Goal: Task Accomplishment & Management: Use online tool/utility

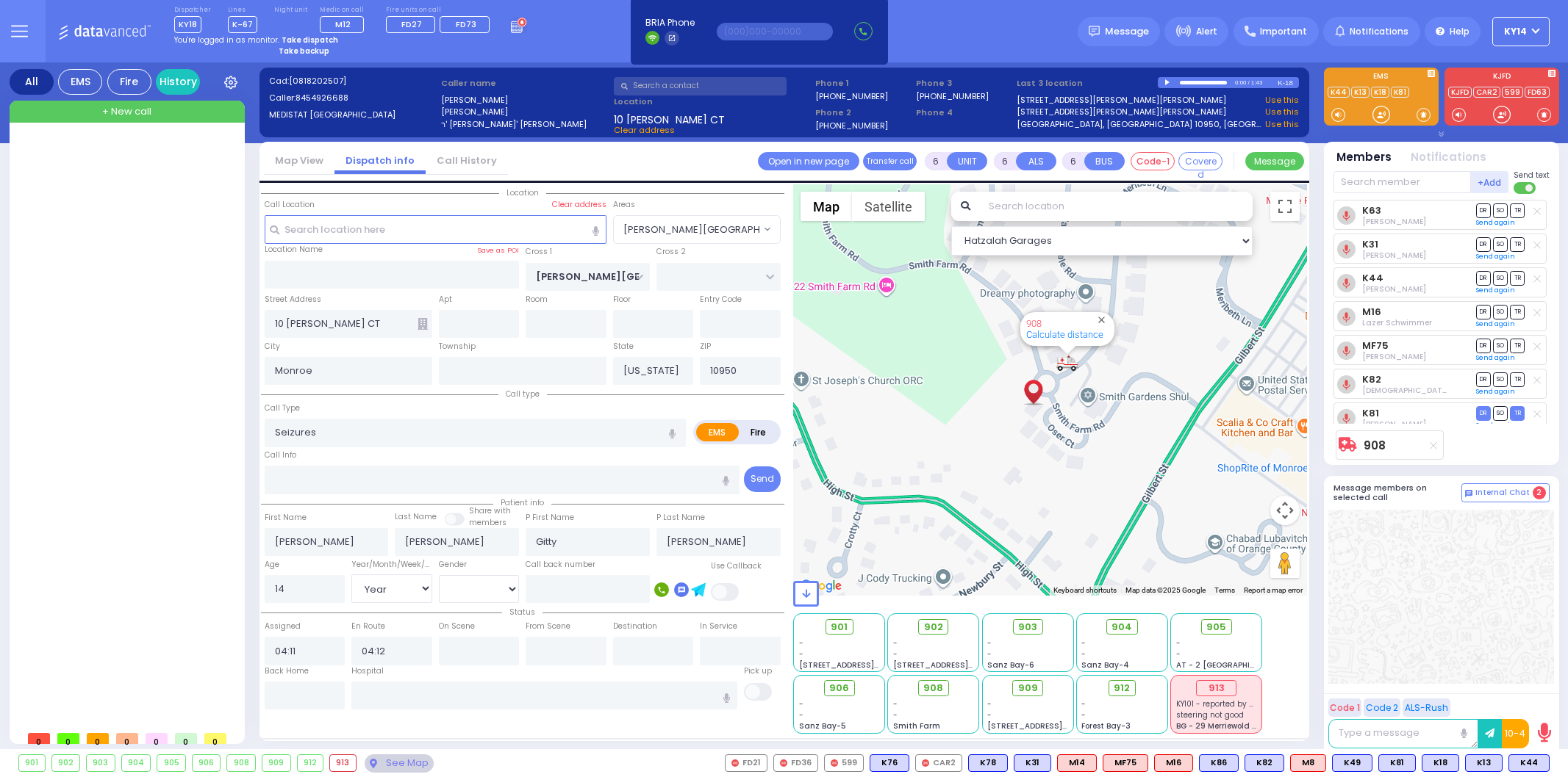
select select "SMITH GARDENS"
select select "Year"
select select "[DEMOGRAPHIC_DATA]"
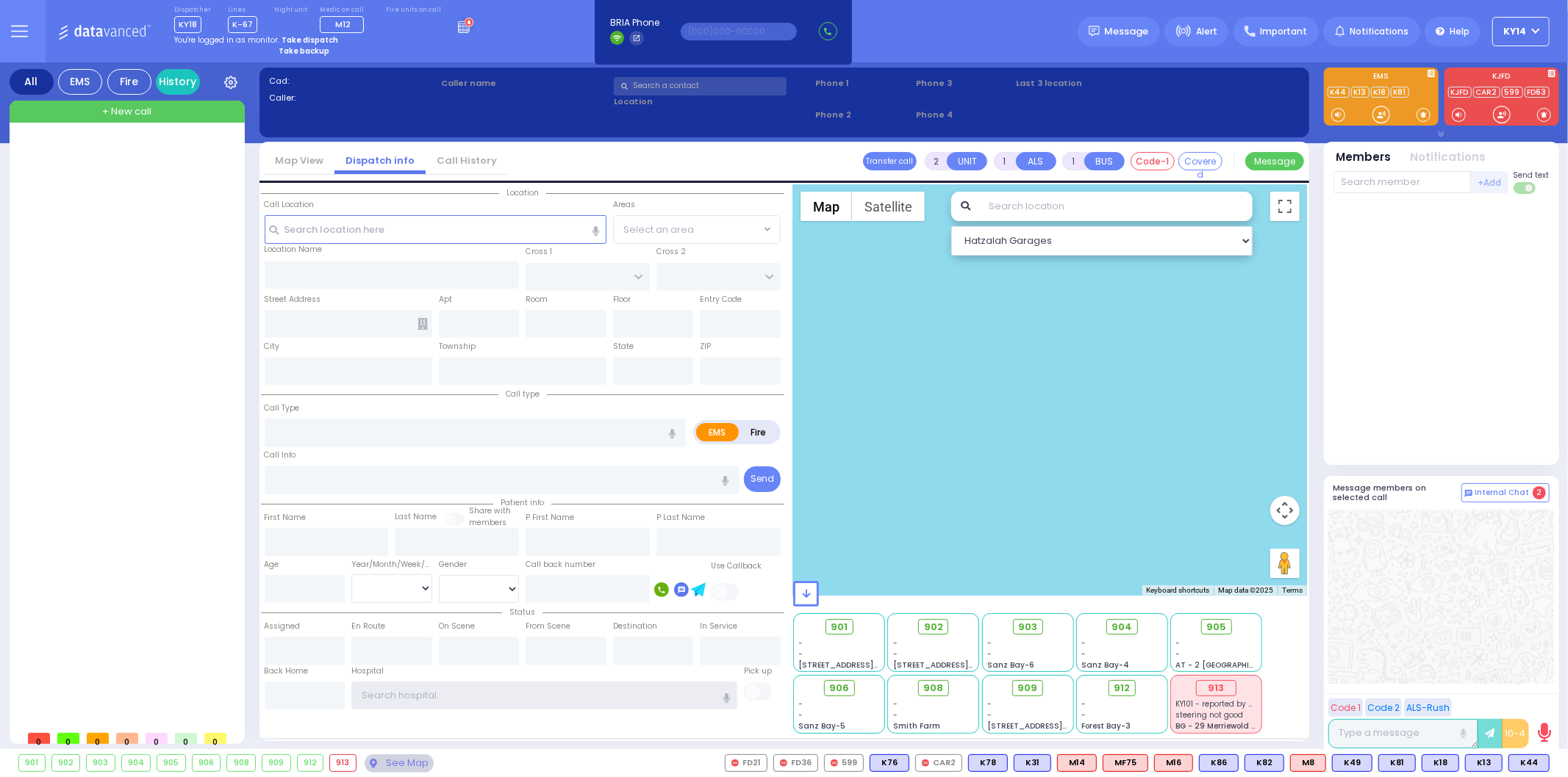
type input "ky14"
click at [303, 37] on strong "Take dispatch" at bounding box center [309, 40] width 56 height 11
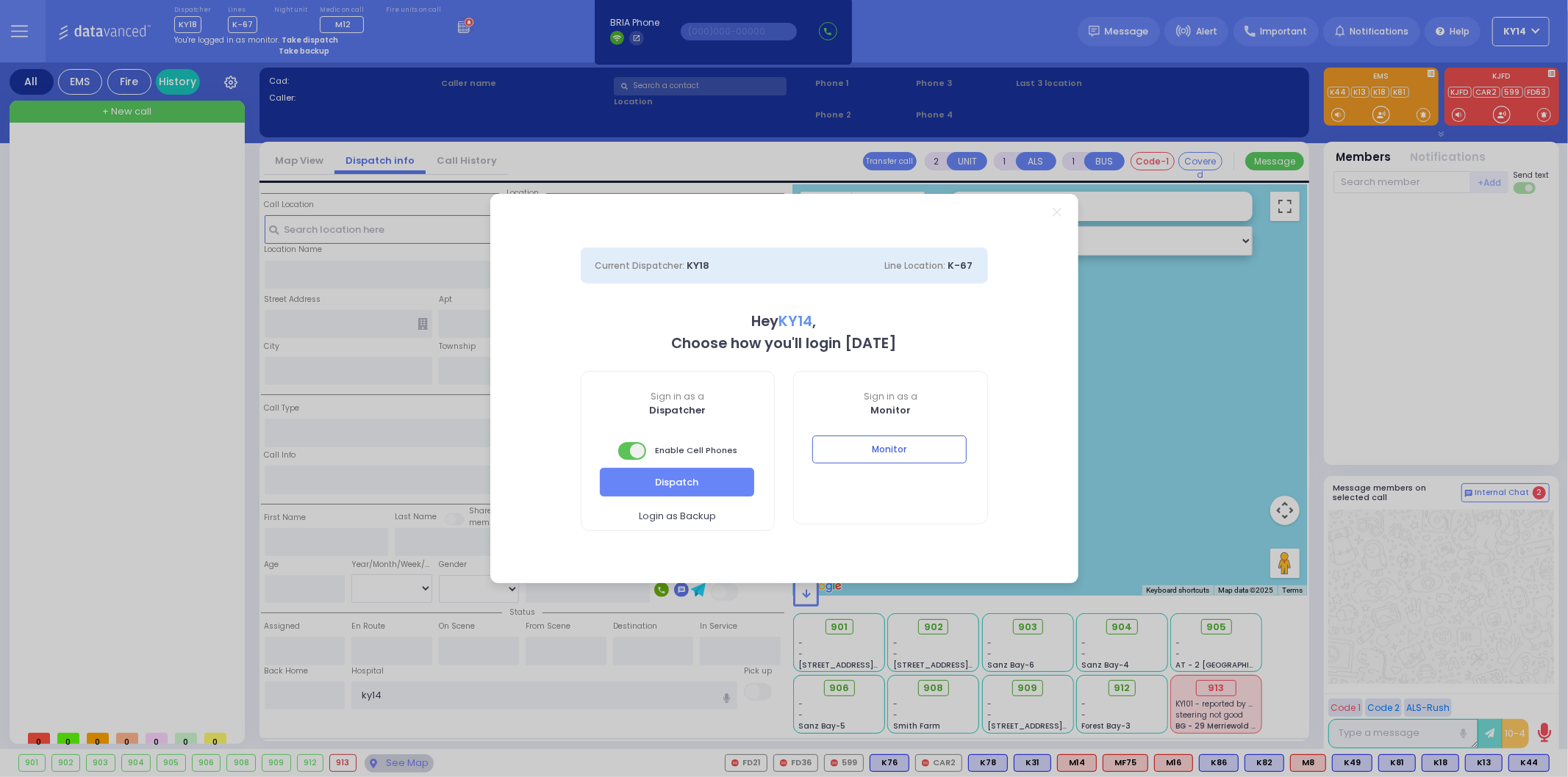
select select "2"
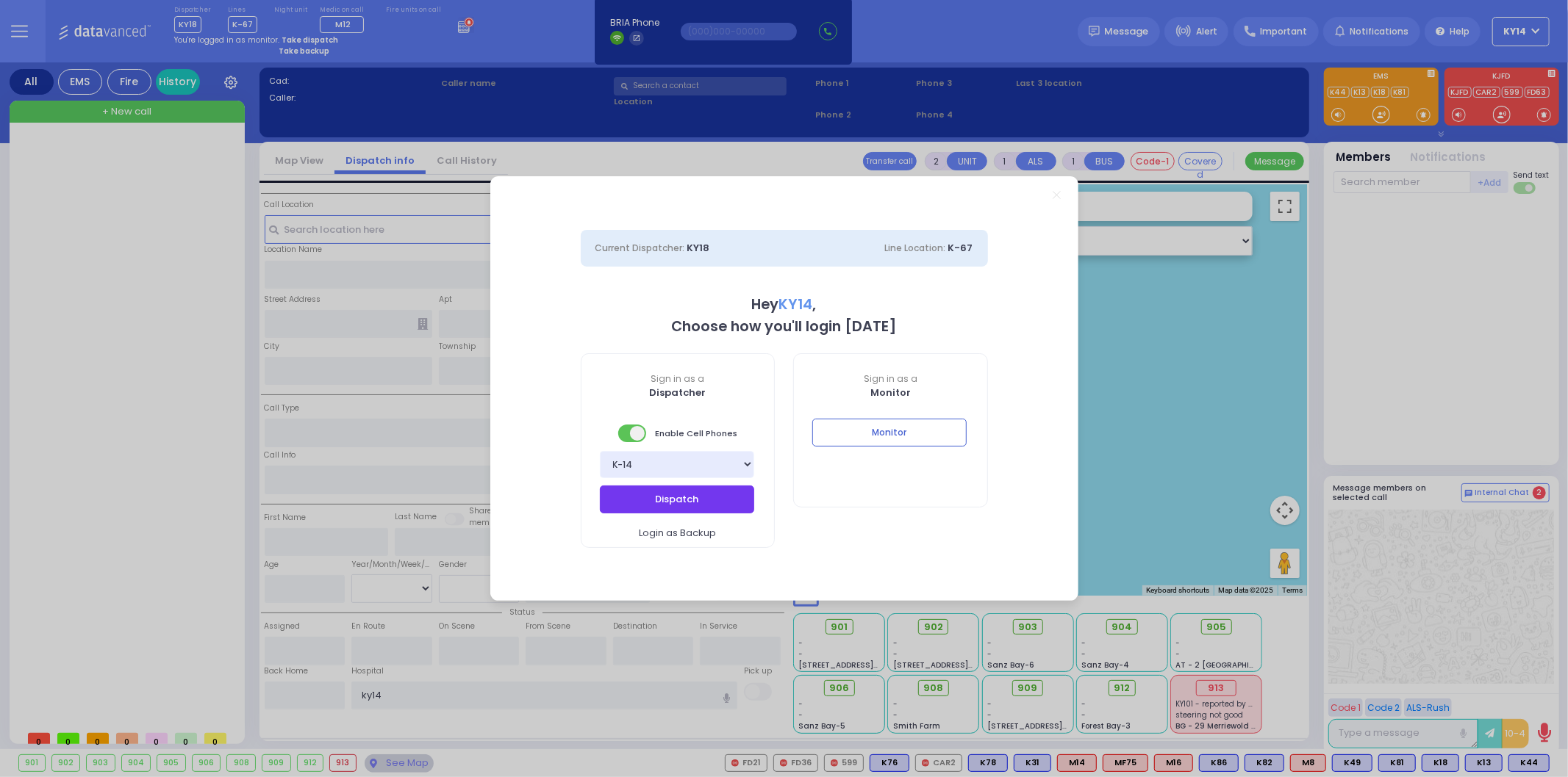
click at [707, 494] on button "Dispatch" at bounding box center [677, 500] width 155 height 28
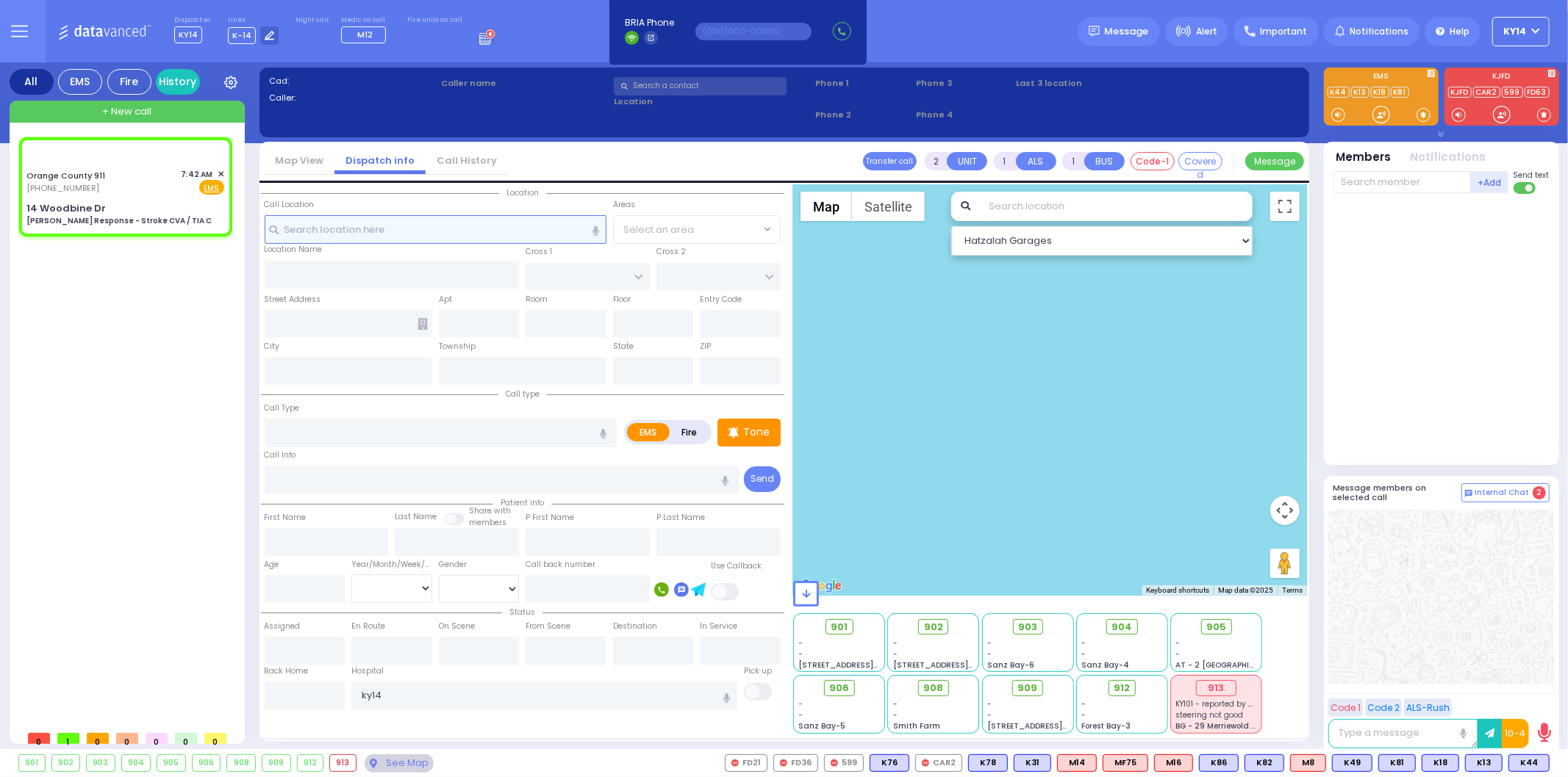
type input "6"
select select
type input "[PERSON_NAME] Response - Stroke CVA / TIA C"
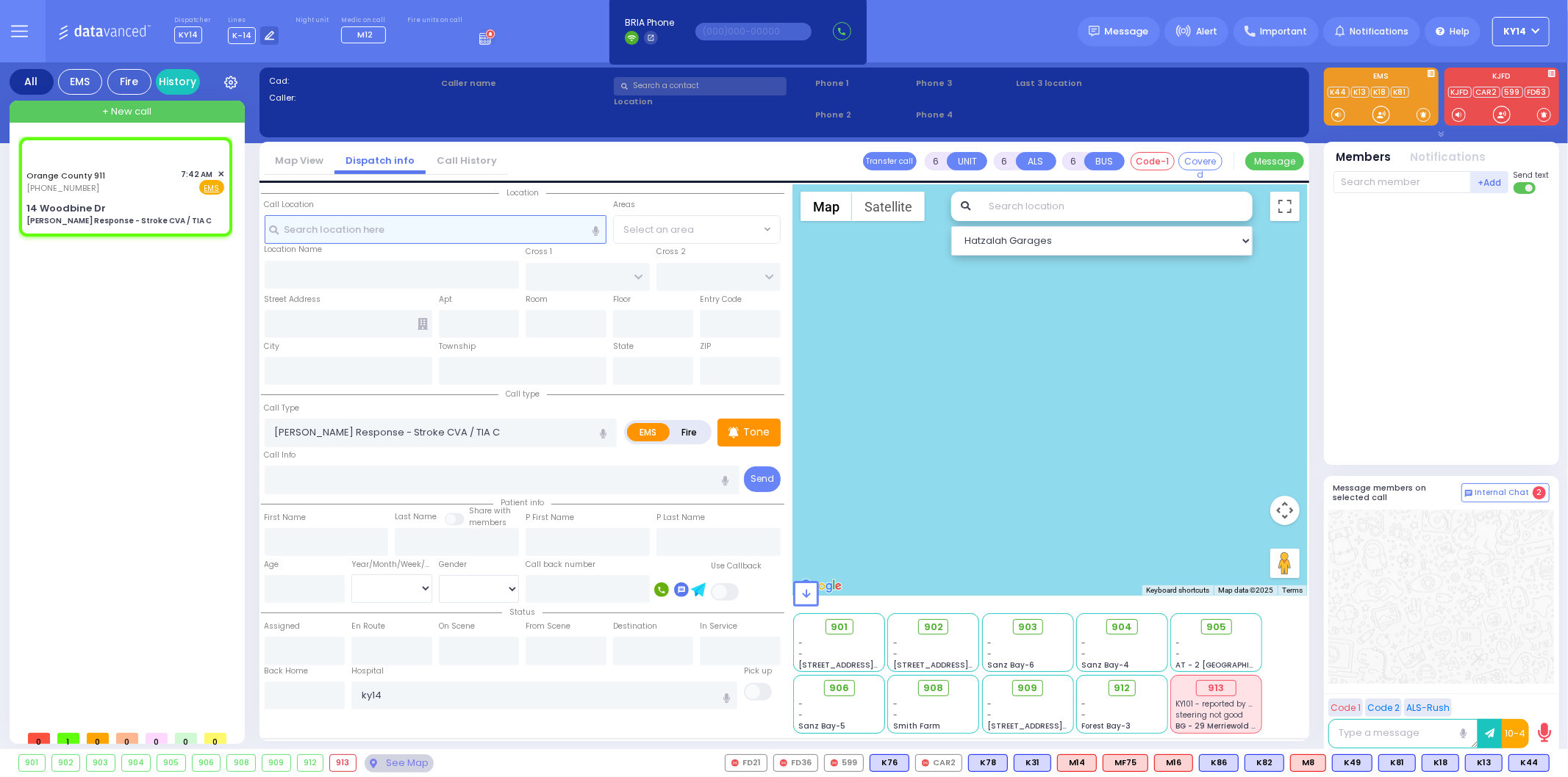
radio input "true"
type input "Nature: : Charlie Response - Stroke CVA / TIA C Address: : [STREET_ADDRESS]: : …"
select select
select select "Hatzalah Garages"
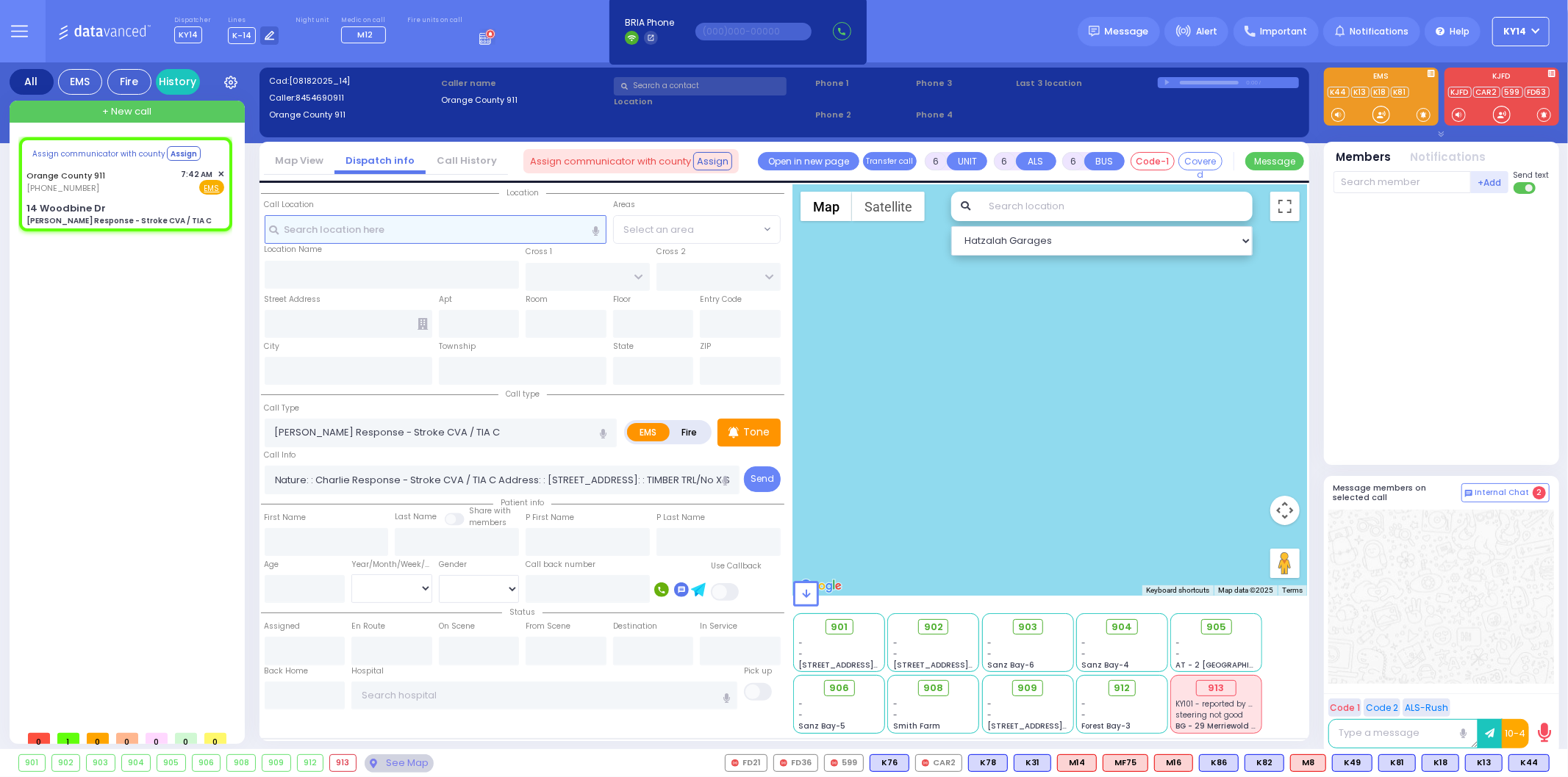
select select
radio input "true"
select select
select select "Hatzalah Garages"
type input "14 Woodbine Dr"
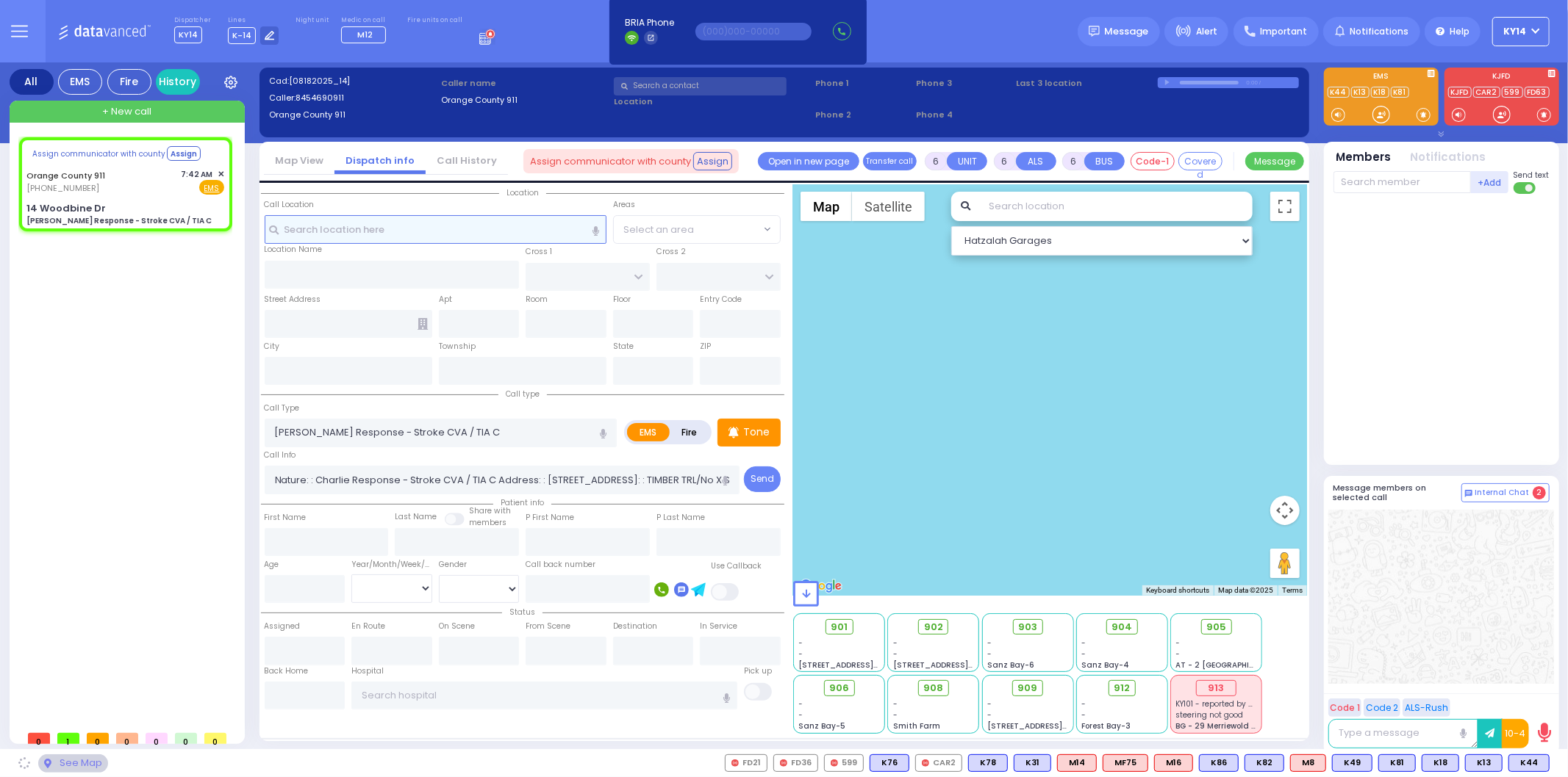
type input "Monroe"
type input "[US_STATE]"
type input "10930"
